Goal: Task Accomplishment & Management: Complete application form

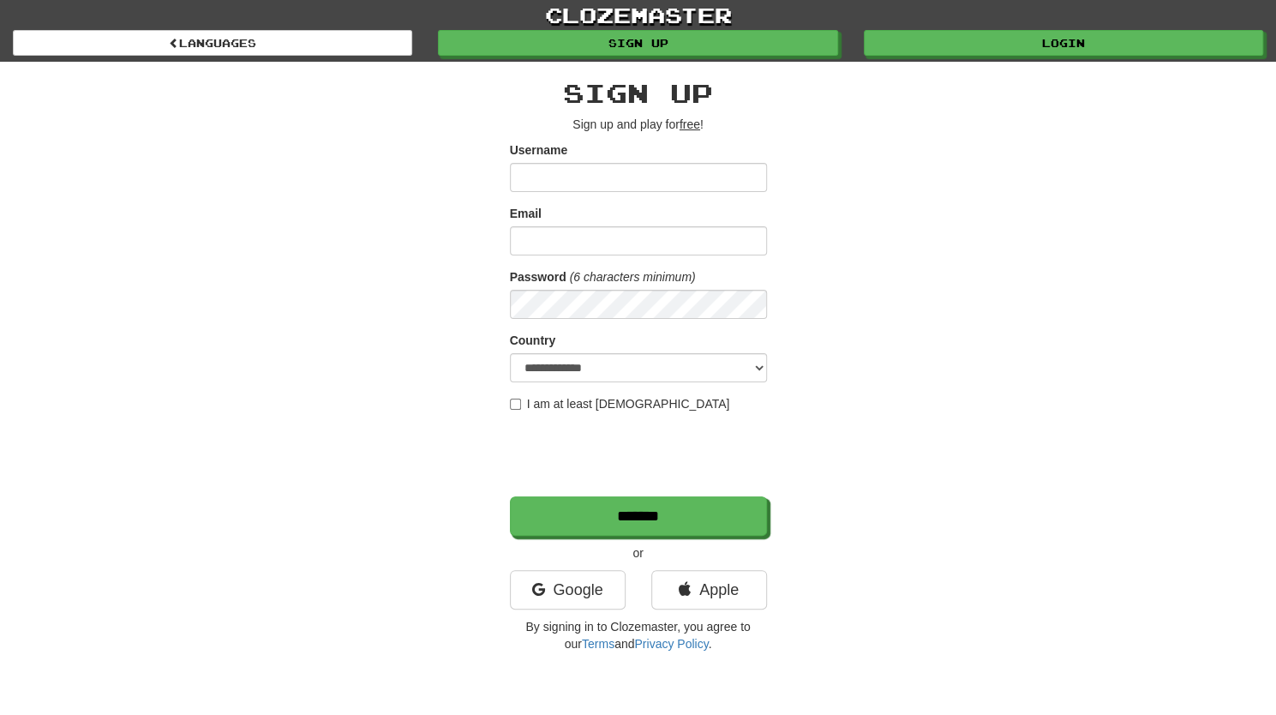
click at [608, 182] on input "Username" at bounding box center [638, 177] width 257 height 29
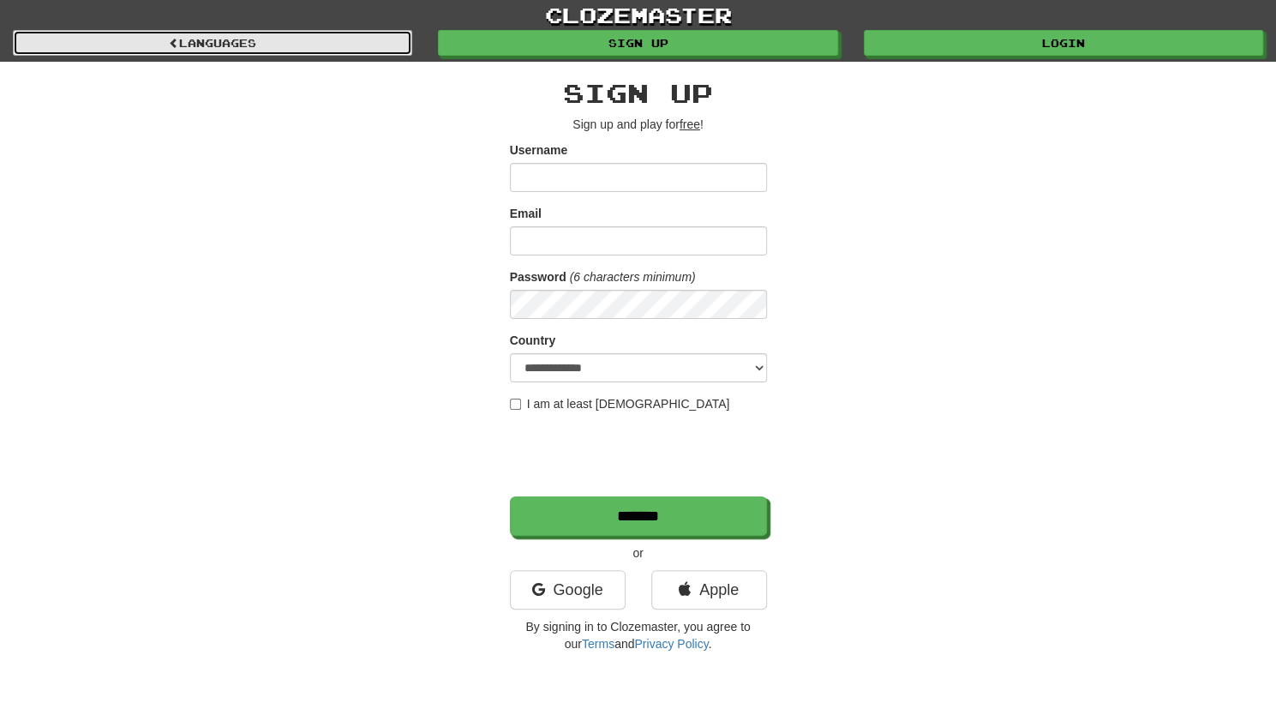
click at [257, 44] on link "Languages" at bounding box center [212, 43] width 399 height 26
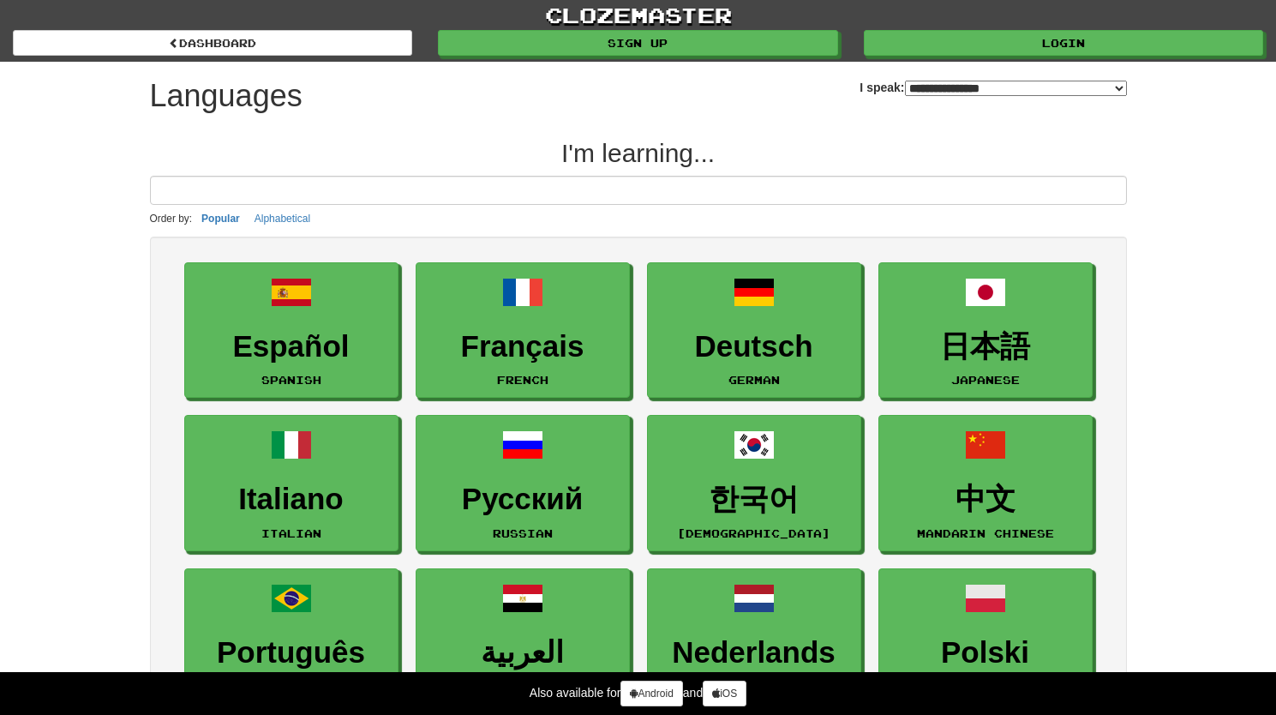
select select "*******"
